Goal: Use online tool/utility: Utilize a website feature to perform a specific function

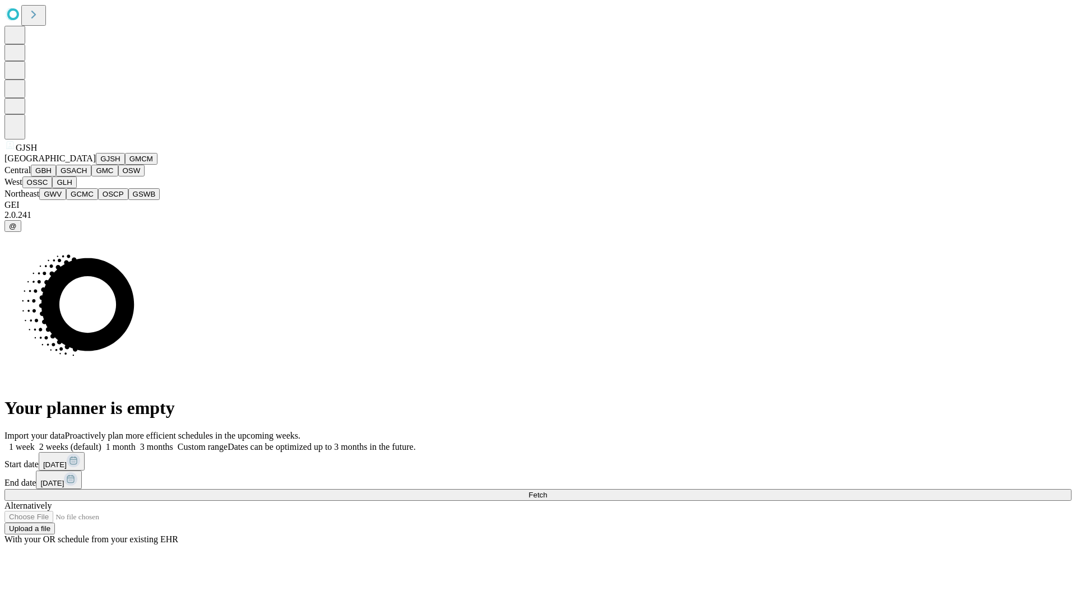
click at [96, 165] on button "GJSH" at bounding box center [110, 159] width 29 height 12
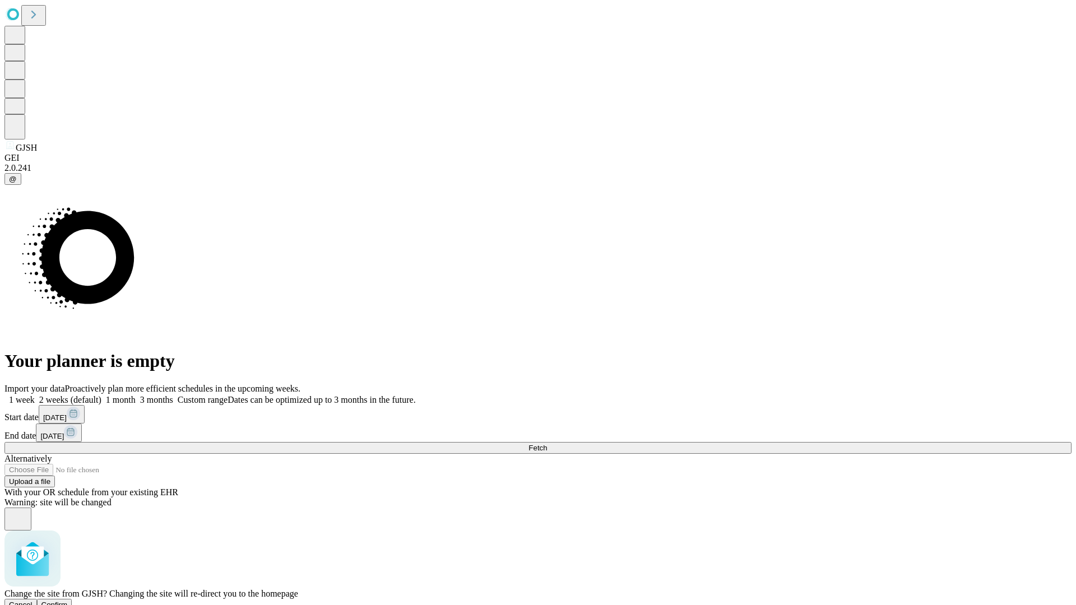
click at [68, 601] on span "Confirm" at bounding box center [54, 605] width 26 height 8
click at [35, 395] on label "1 week" at bounding box center [19, 400] width 30 height 10
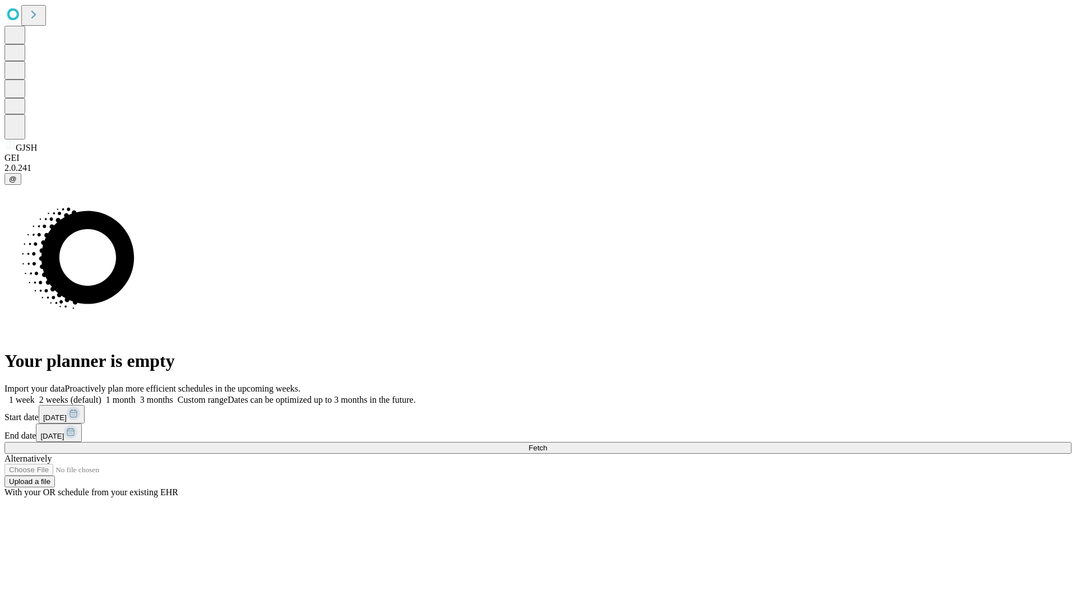
click at [547, 444] on span "Fetch" at bounding box center [537, 448] width 18 height 8
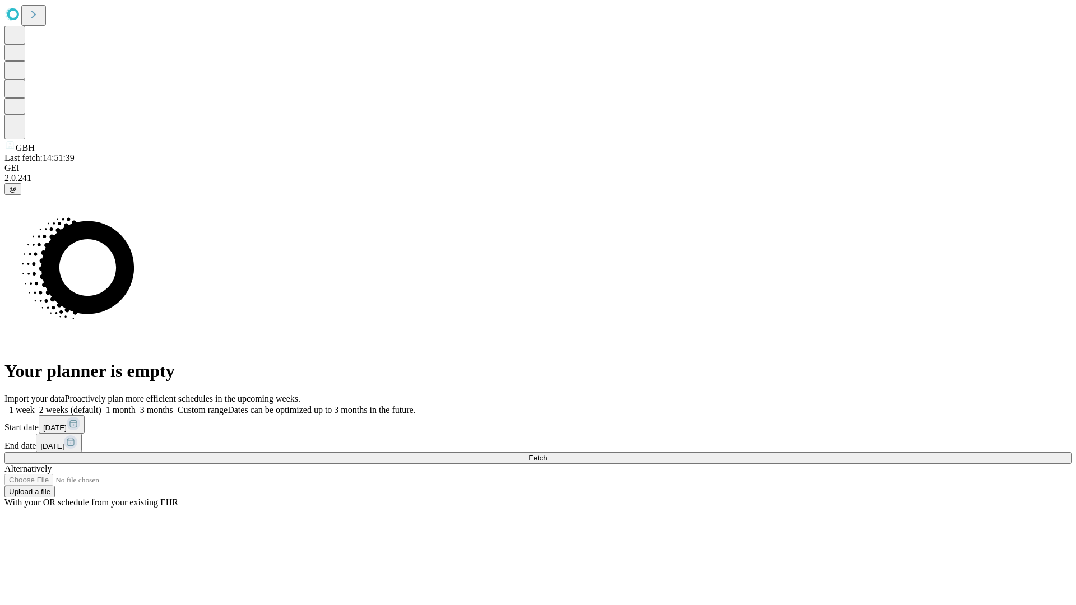
click at [35, 405] on label "1 week" at bounding box center [19, 410] width 30 height 10
click at [547, 454] on span "Fetch" at bounding box center [537, 458] width 18 height 8
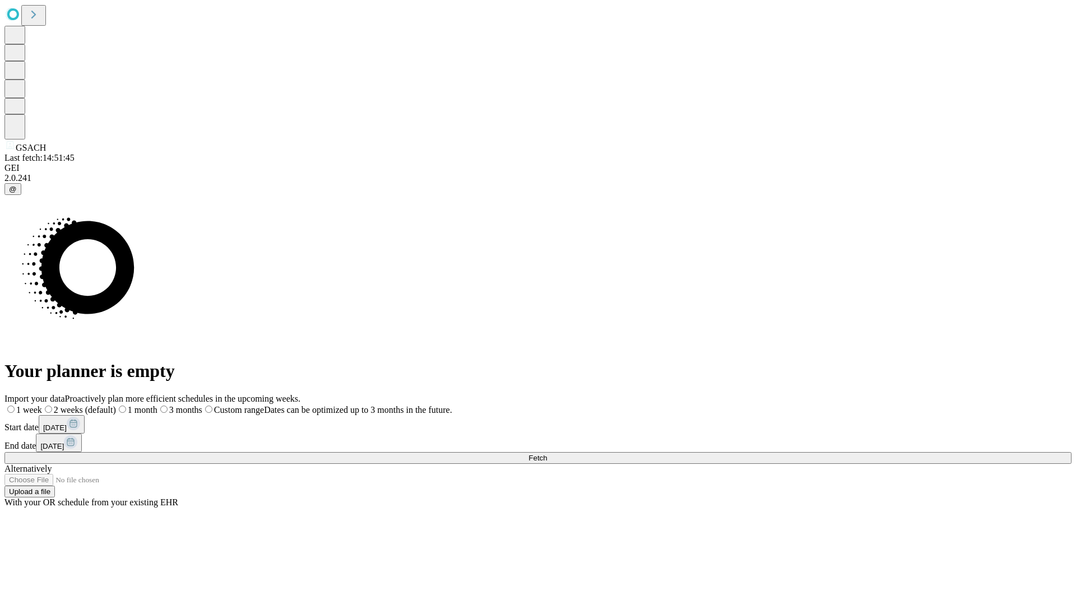
click at [42, 405] on label "1 week" at bounding box center [23, 410] width 38 height 10
click at [547, 454] on span "Fetch" at bounding box center [537, 458] width 18 height 8
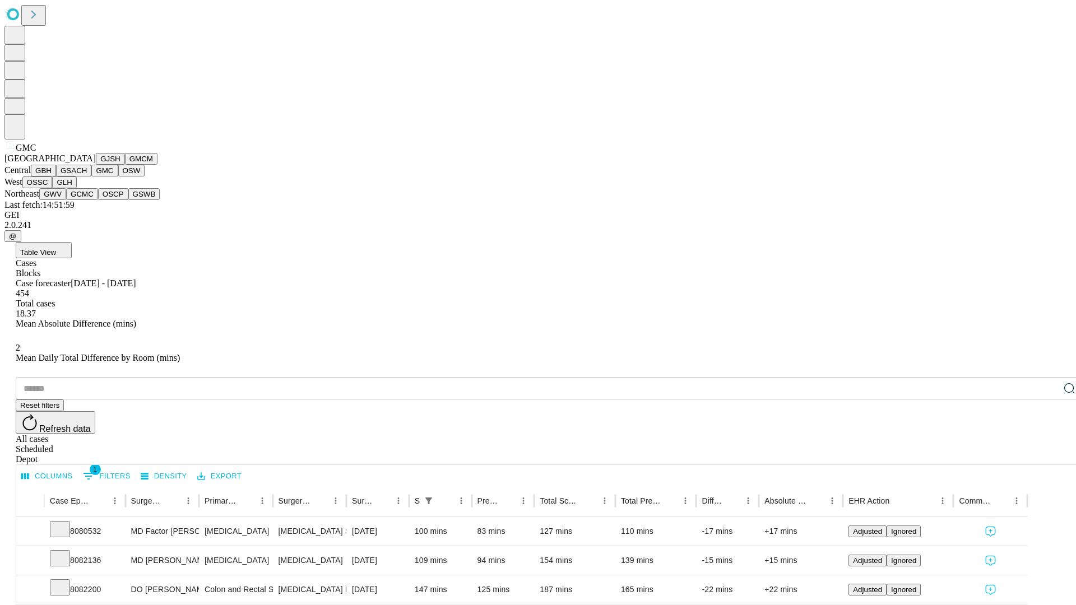
click at [118, 177] on button "OSW" at bounding box center [131, 171] width 27 height 12
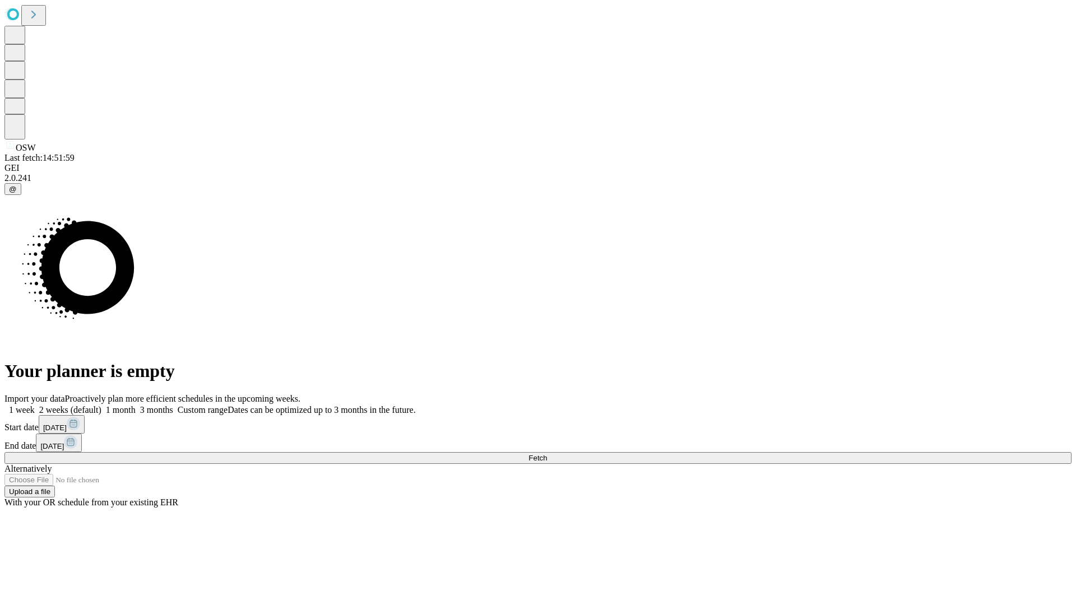
click at [35, 405] on label "1 week" at bounding box center [19, 410] width 30 height 10
click at [547, 454] on span "Fetch" at bounding box center [537, 458] width 18 height 8
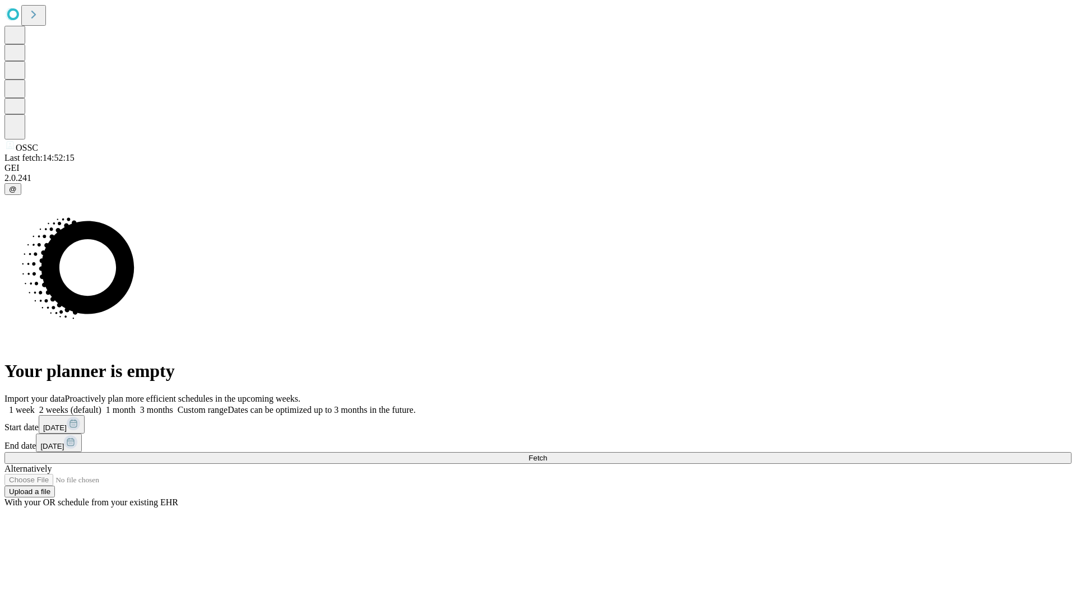
click at [35, 405] on label "1 week" at bounding box center [19, 410] width 30 height 10
click at [547, 454] on span "Fetch" at bounding box center [537, 458] width 18 height 8
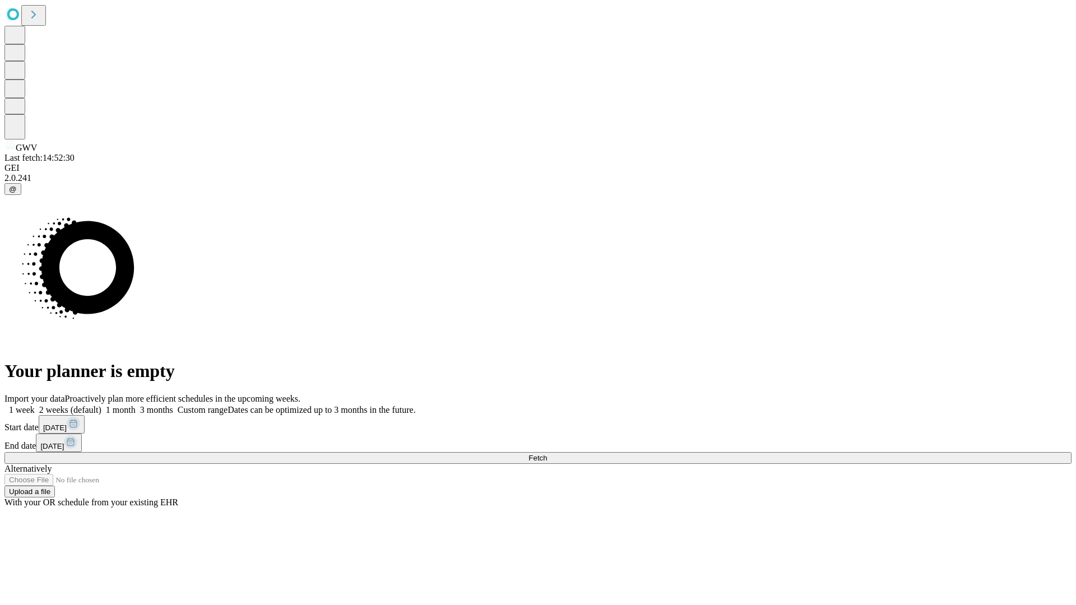
click at [35, 405] on label "1 week" at bounding box center [19, 410] width 30 height 10
click at [547, 454] on span "Fetch" at bounding box center [537, 458] width 18 height 8
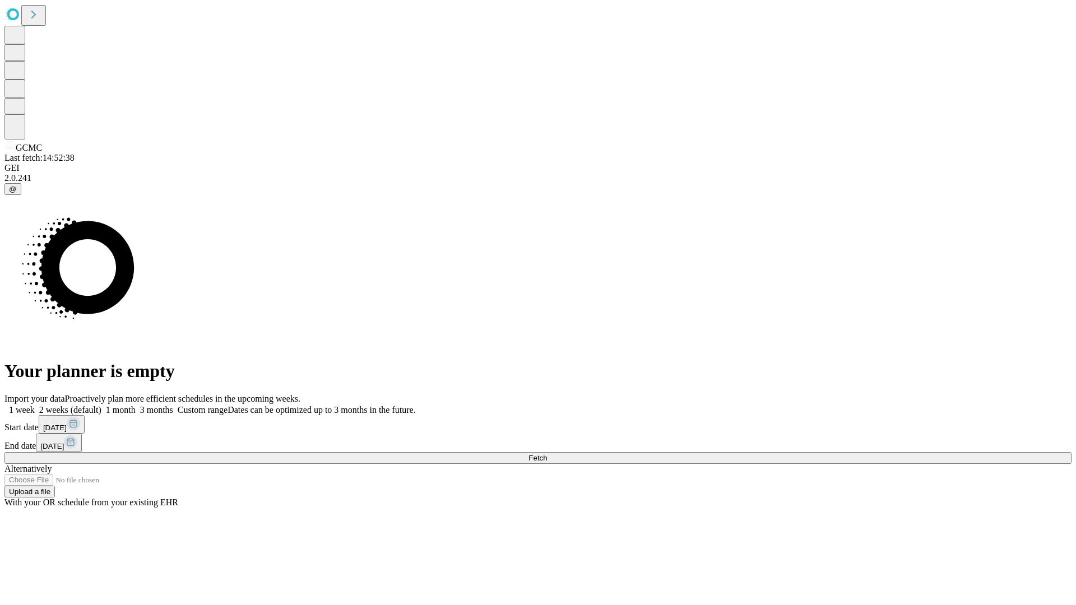
click at [35, 405] on label "1 week" at bounding box center [19, 410] width 30 height 10
click at [547, 454] on span "Fetch" at bounding box center [537, 458] width 18 height 8
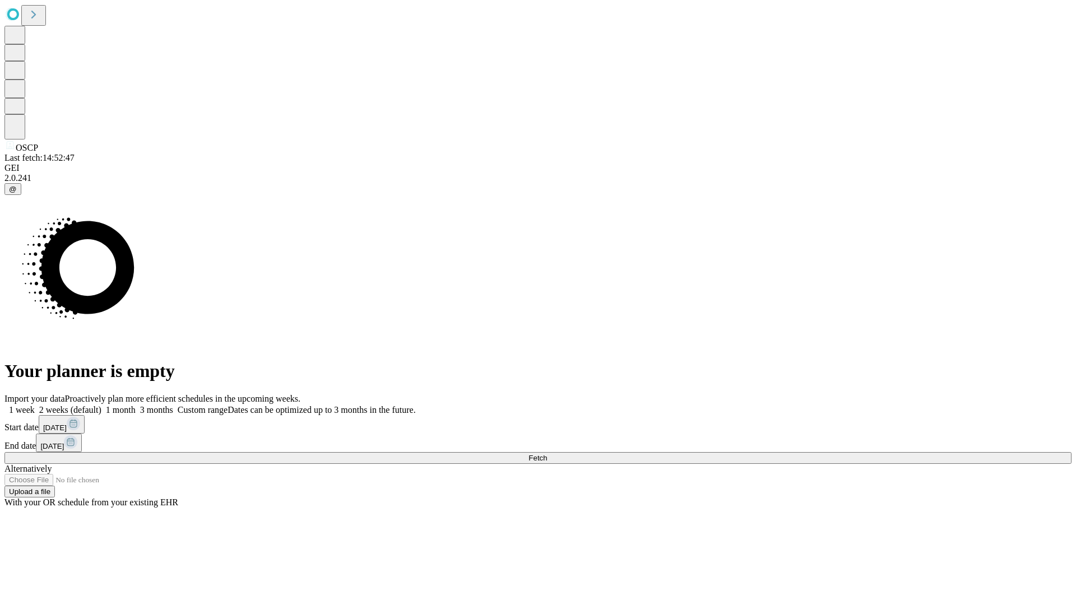
click at [35, 405] on label "1 week" at bounding box center [19, 410] width 30 height 10
click at [547, 454] on span "Fetch" at bounding box center [537, 458] width 18 height 8
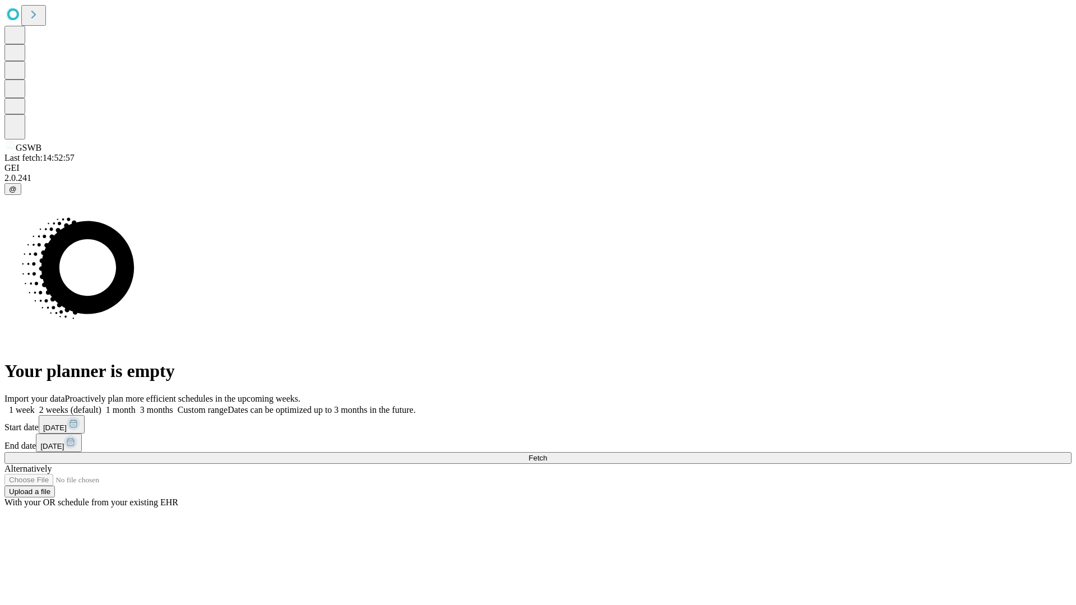
click at [35, 405] on label "1 week" at bounding box center [19, 410] width 30 height 10
click at [547, 454] on span "Fetch" at bounding box center [537, 458] width 18 height 8
